Goal: Use online tool/utility: Utilize a website feature to perform a specific function

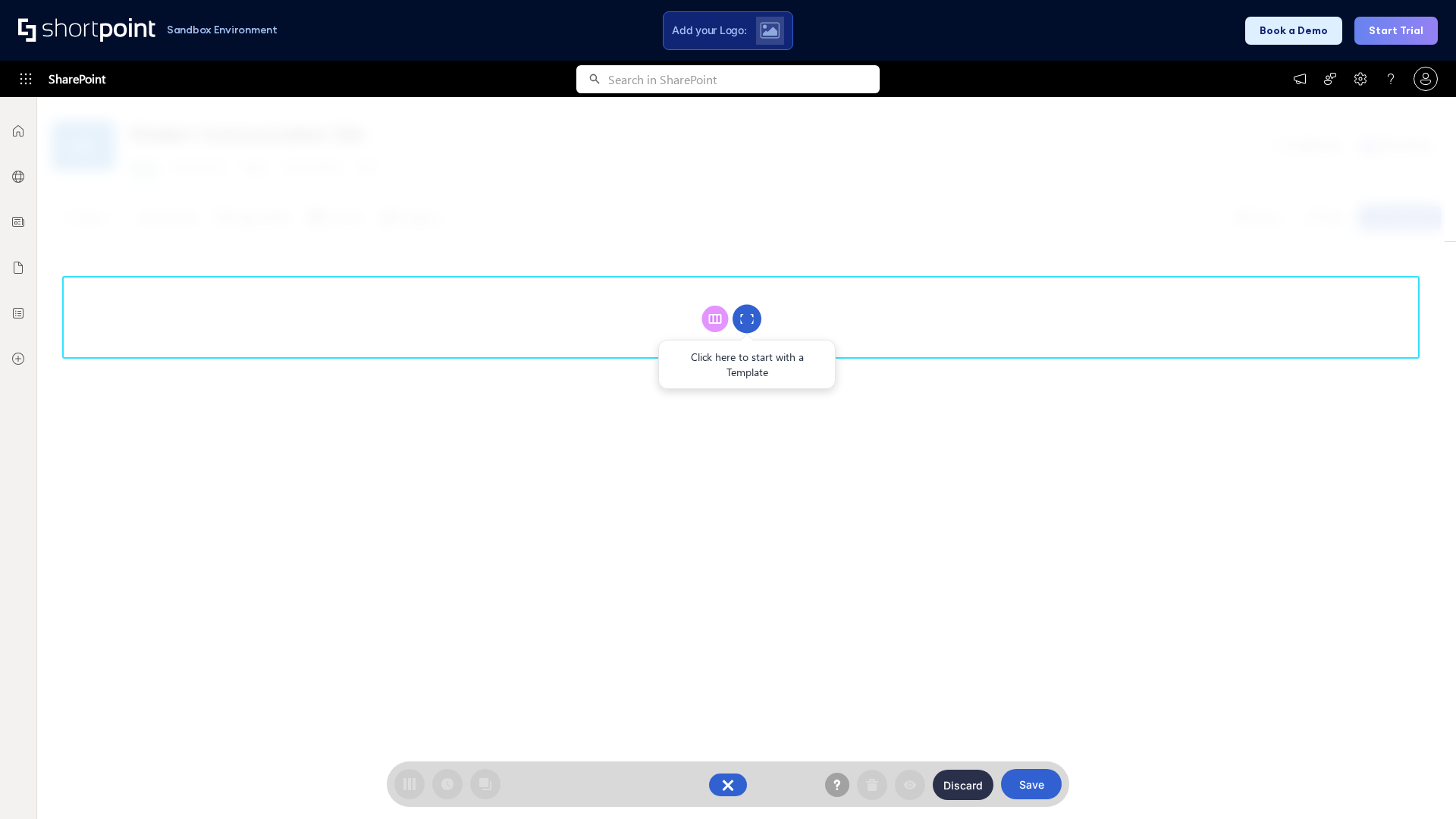
click at [747, 319] on circle at bounding box center [747, 319] width 29 height 29
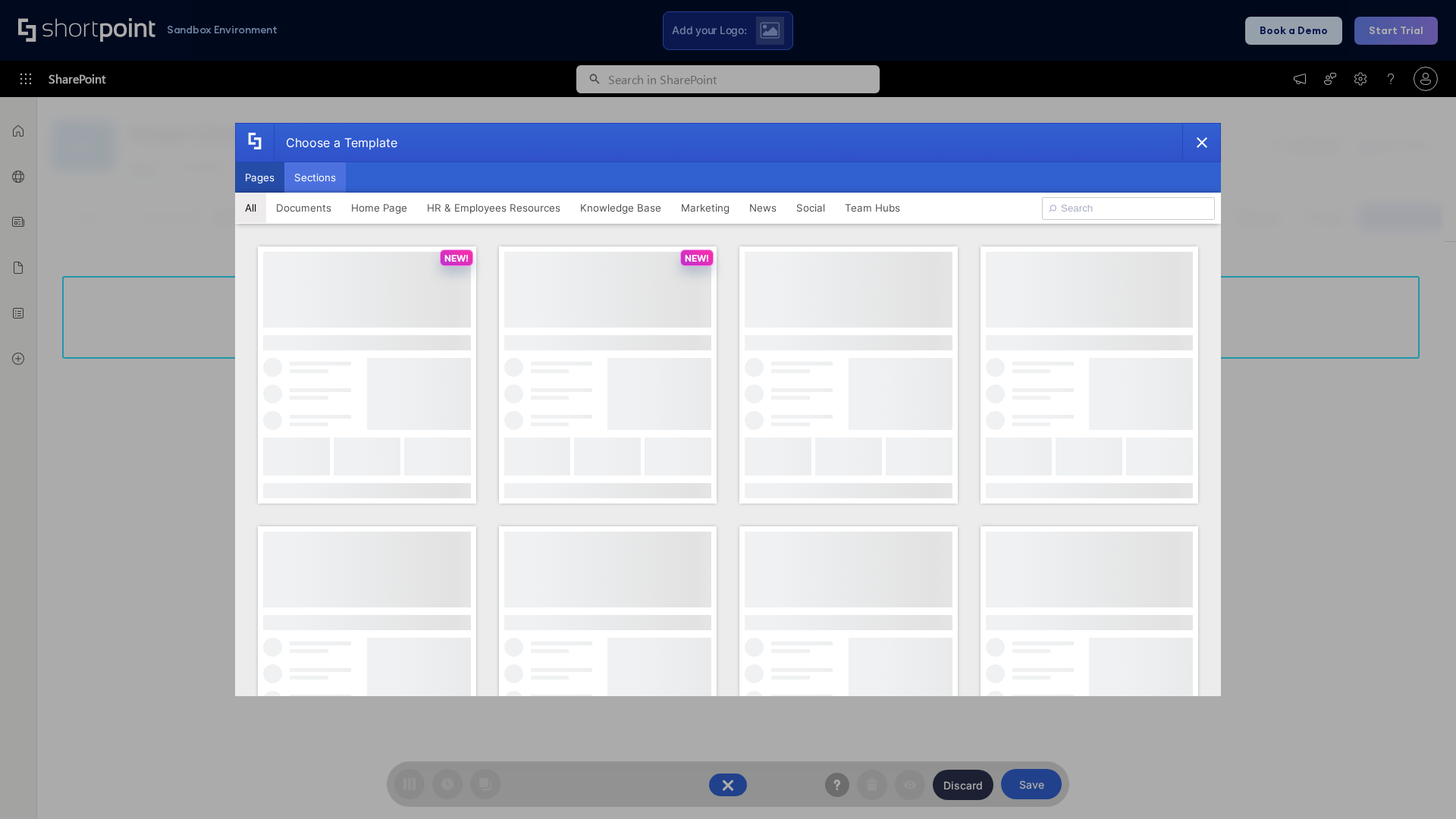
click at [315, 177] on button "Sections" at bounding box center [315, 177] width 61 height 30
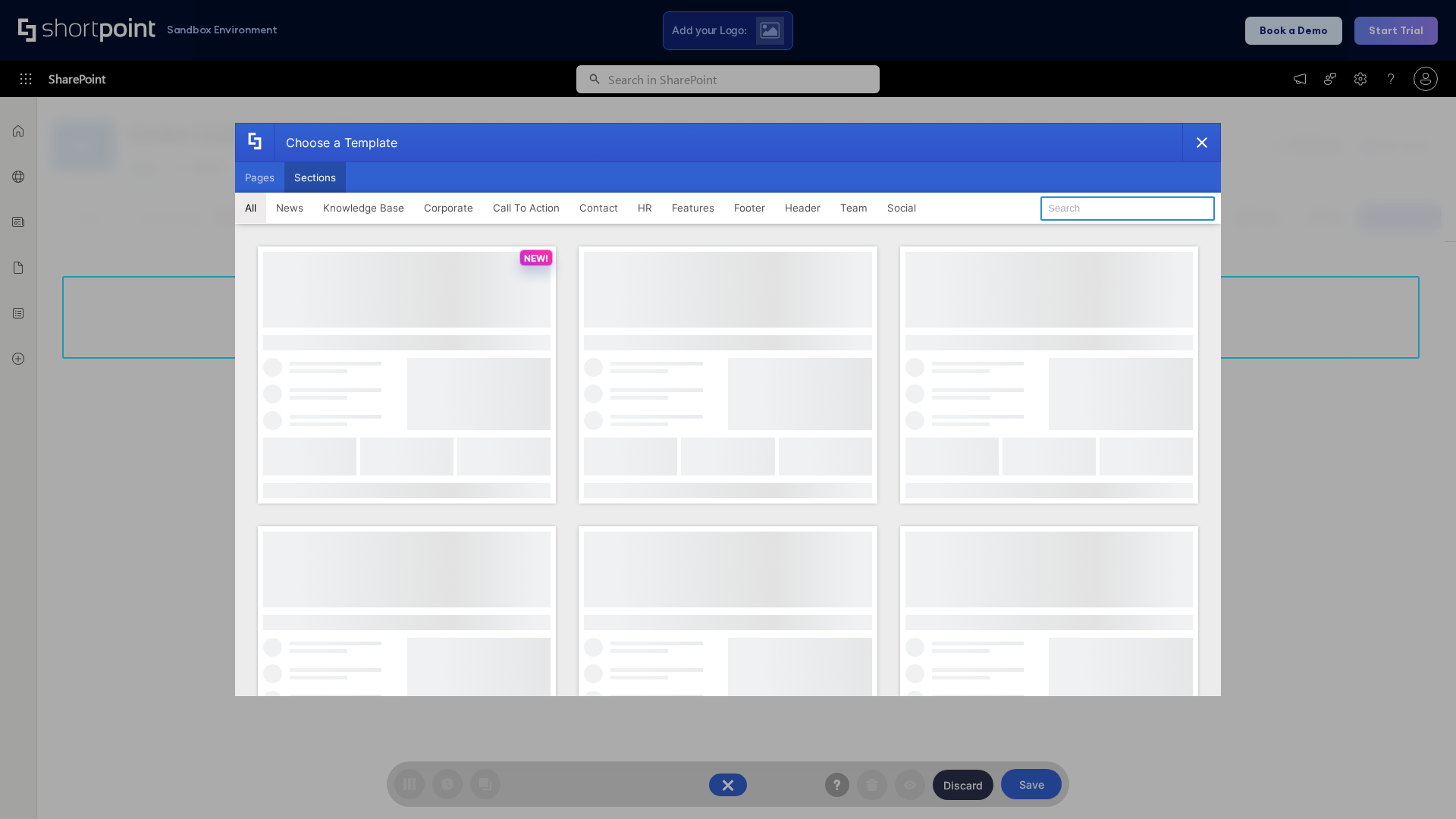
type input "Header 1"
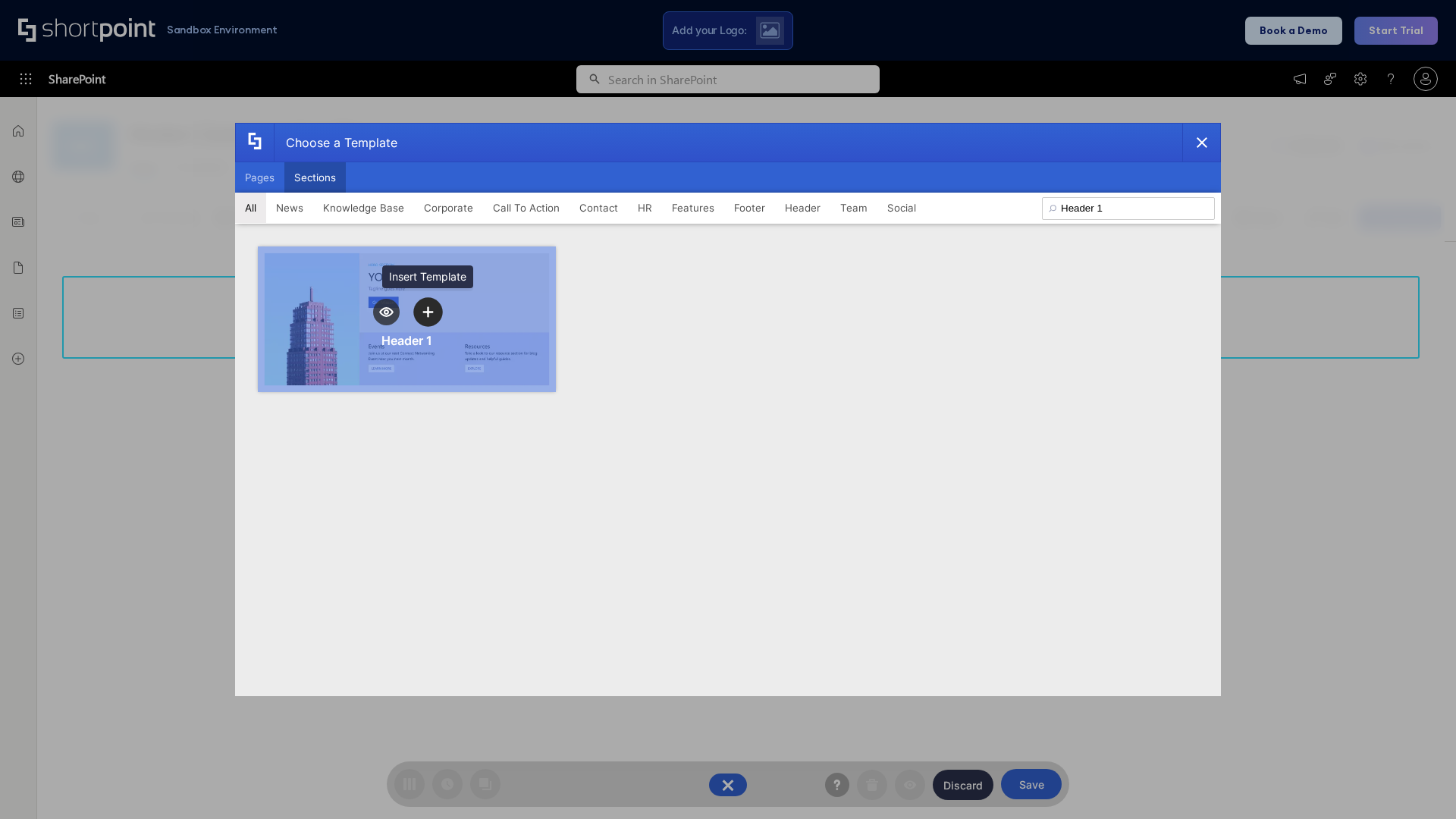
click at [427, 311] on icon "template selector" at bounding box center [427, 311] width 10 height 10
